Goal: Transaction & Acquisition: Subscribe to service/newsletter

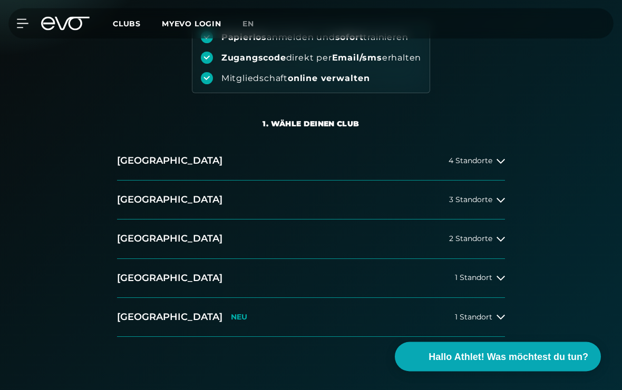
scroll to position [130, 0]
click at [501, 276] on icon at bounding box center [500, 277] width 8 height 8
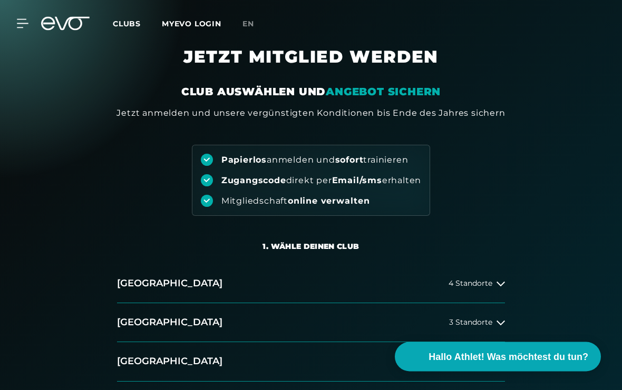
scroll to position [0, 0]
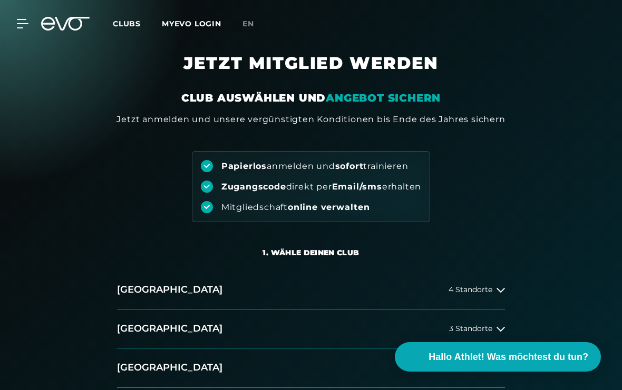
click at [24, 34] on div "MyEVO Login Über EVO Mitgliedschaften Probetraining TAGESPASS EVO Studios Düsse…" at bounding box center [310, 23] width 617 height 31
click at [24, 27] on icon at bounding box center [22, 23] width 11 height 8
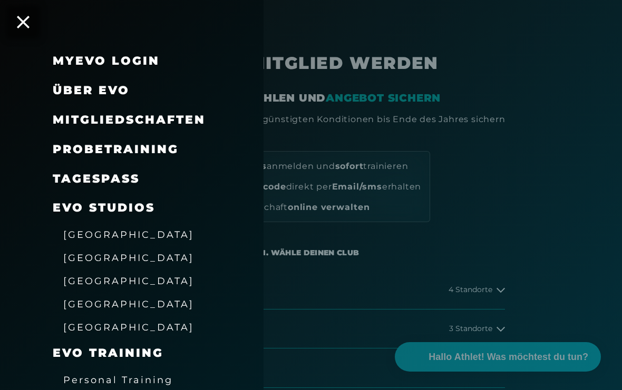
scroll to position [7, 0]
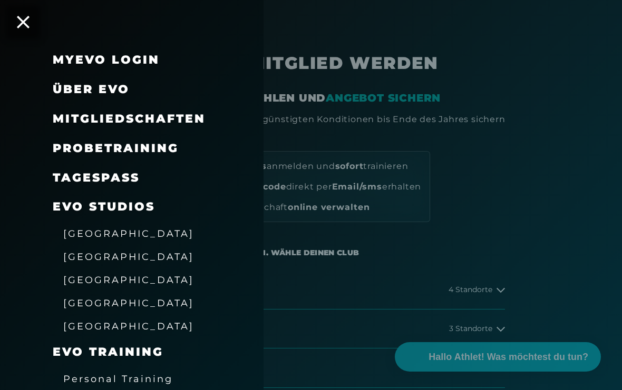
click at [46, 115] on div "Mitgliedschaften" at bounding box center [131, 119] width 263 height 30
click at [179, 114] on span "Mitgliedschaften" at bounding box center [129, 119] width 153 height 14
click at [188, 114] on span "Mitgliedschaften" at bounding box center [129, 119] width 153 height 14
click at [199, 118] on span "Mitgliedschaften" at bounding box center [129, 119] width 153 height 14
click at [181, 112] on span "Mitgliedschaften" at bounding box center [129, 119] width 153 height 14
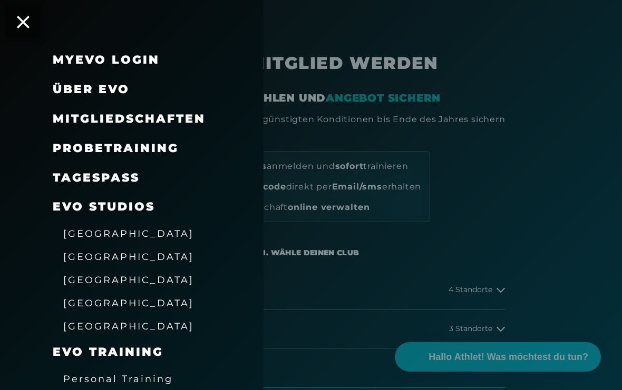
click at [180, 112] on span "Mitgliedschaften" at bounding box center [129, 119] width 153 height 14
click at [163, 119] on span "Mitgliedschaften" at bounding box center [129, 119] width 153 height 14
click at [125, 121] on span "Mitgliedschaften" at bounding box center [129, 119] width 153 height 14
click at [90, 120] on span "Mitgliedschaften" at bounding box center [129, 119] width 153 height 14
click at [76, 112] on span "Mitgliedschaften" at bounding box center [129, 119] width 153 height 14
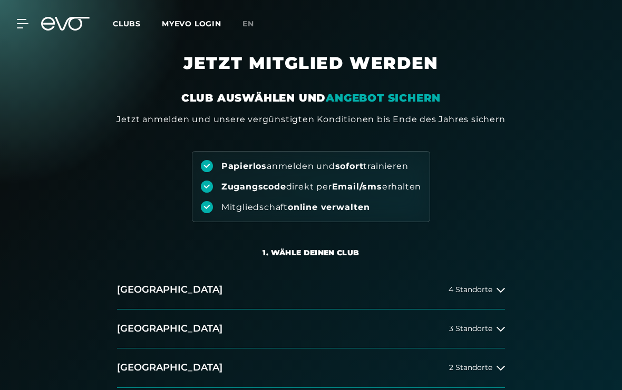
click at [21, 22] on icon at bounding box center [23, 23] width 12 height 9
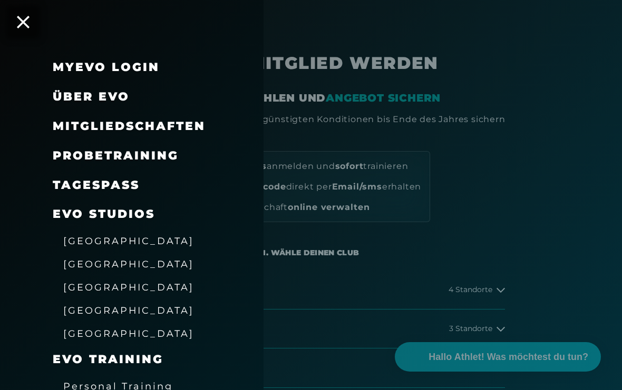
click at [176, 128] on span "Mitgliedschaften" at bounding box center [129, 126] width 153 height 14
click at [163, 127] on span "Mitgliedschaften" at bounding box center [129, 126] width 153 height 14
click at [154, 123] on span "Mitgliedschaften" at bounding box center [129, 126] width 153 height 14
click at [94, 129] on span "Mitgliedschaften" at bounding box center [129, 126] width 153 height 14
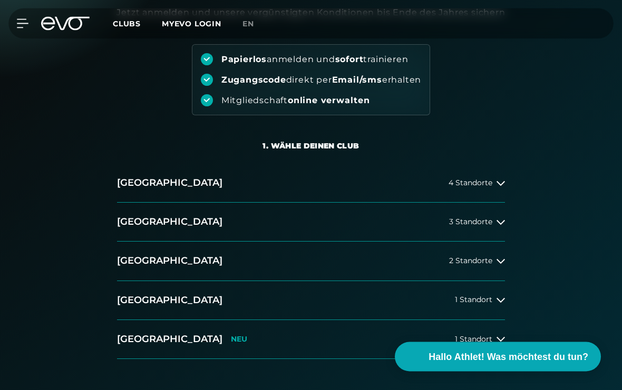
scroll to position [109, 0]
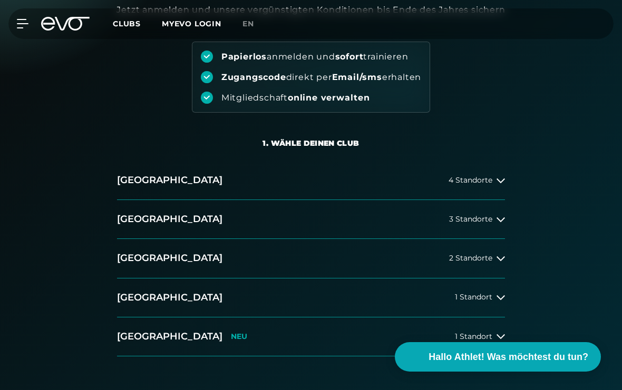
click at [498, 298] on icon at bounding box center [500, 297] width 8 height 8
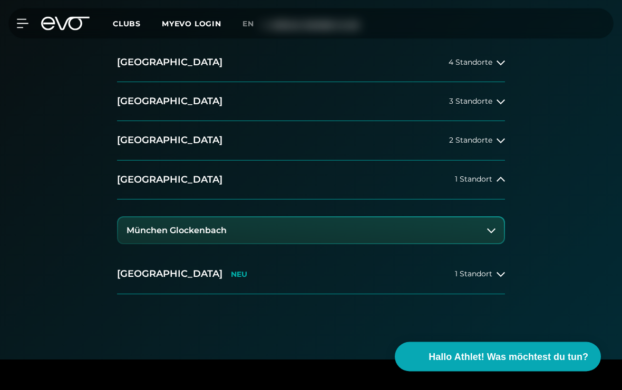
click at [493, 233] on icon at bounding box center [491, 231] width 8 height 8
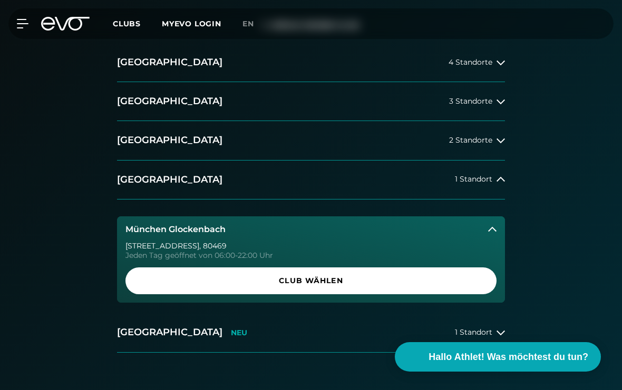
click at [463, 286] on span "Club wählen" at bounding box center [311, 281] width 346 height 11
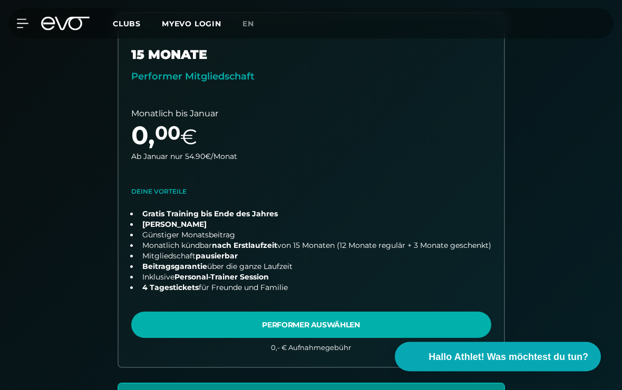
scroll to position [316, 0]
click at [434, 324] on link "choose plan" at bounding box center [311, 190] width 385 height 355
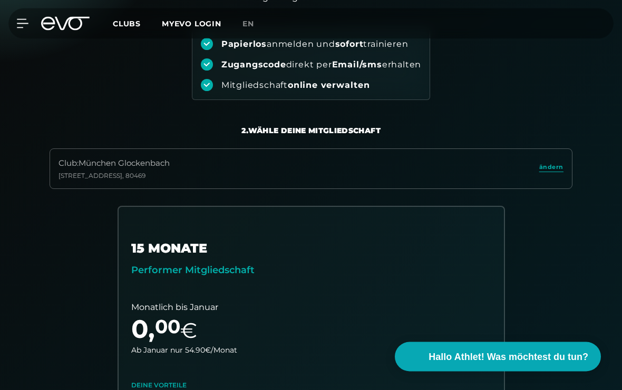
scroll to position [129, 0]
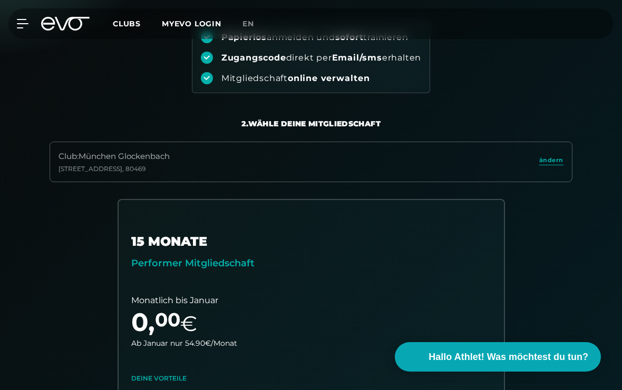
click at [552, 157] on span "ändern" at bounding box center [551, 160] width 24 height 9
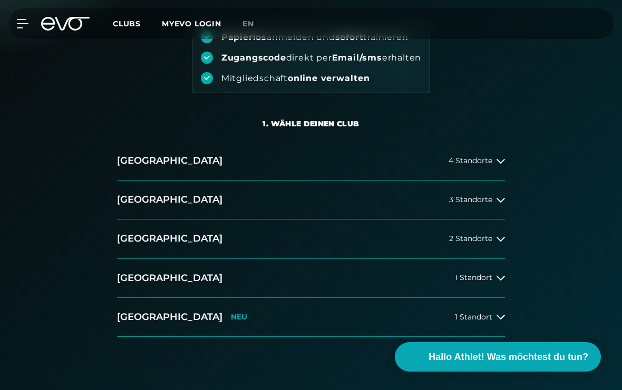
click at [503, 200] on icon at bounding box center [500, 200] width 8 height 8
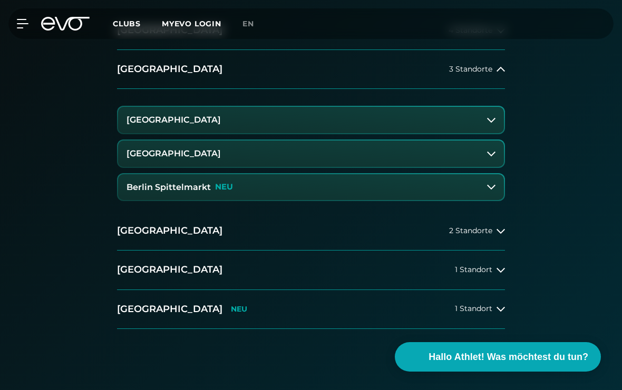
scroll to position [263, 0]
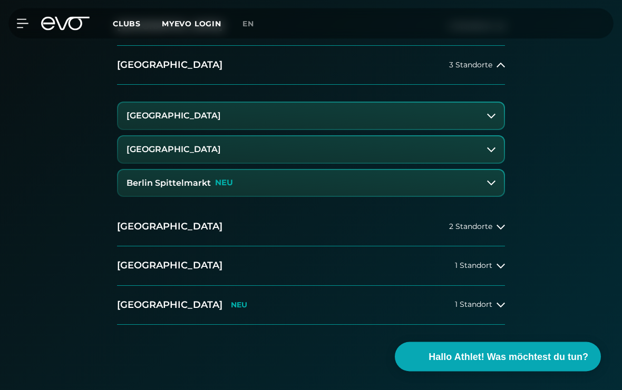
click at [478, 266] on span "1 Standort" at bounding box center [473, 266] width 37 height 8
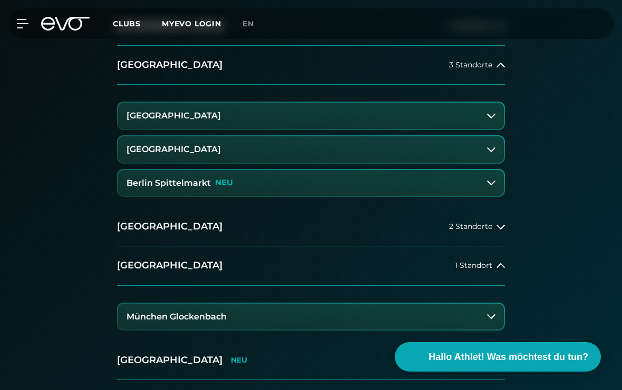
click at [404, 313] on button "München Glockenbach" at bounding box center [311, 317] width 386 height 26
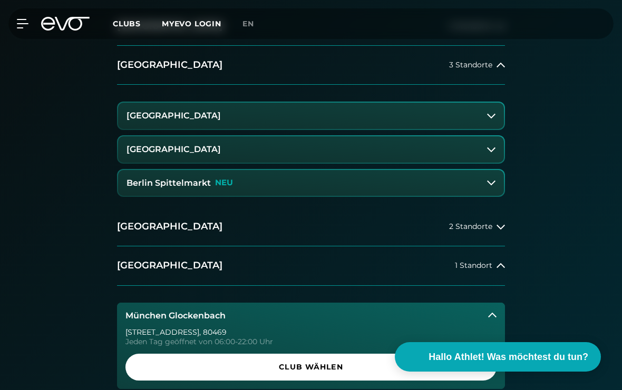
click at [366, 362] on span "Club wählen" at bounding box center [311, 367] width 346 height 11
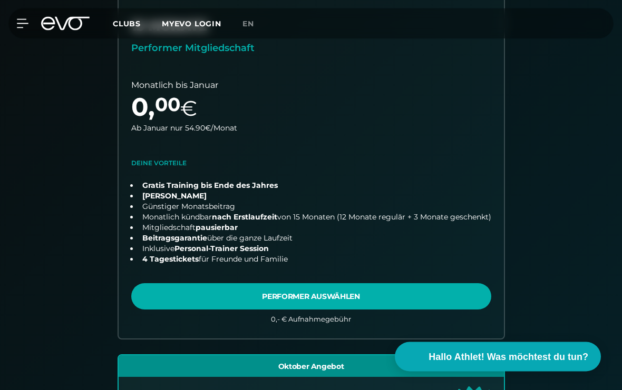
scroll to position [345, 0]
click at [456, 290] on link "choose plan" at bounding box center [311, 162] width 385 height 355
